Goal: Ask a question

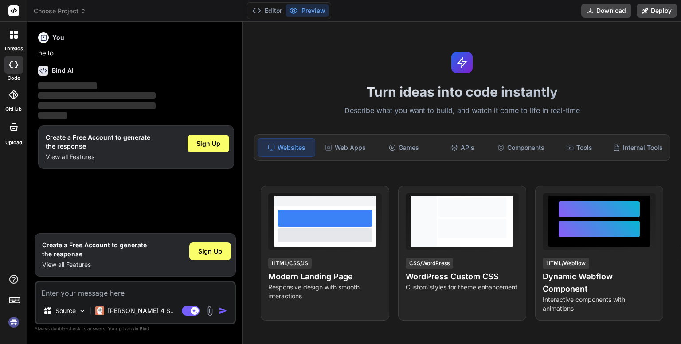
click at [16, 321] on img at bounding box center [13, 322] width 15 height 15
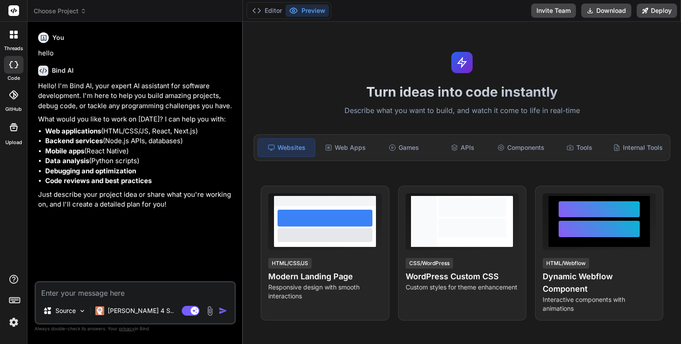
type textarea "x"
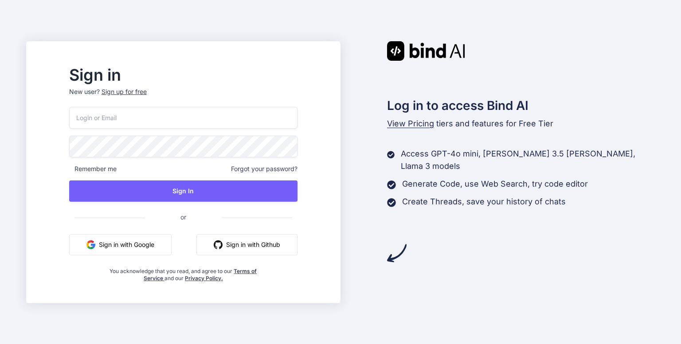
click at [133, 249] on button "Sign in with Google" at bounding box center [120, 244] width 102 height 21
